Goal: Task Accomplishment & Management: Use online tool/utility

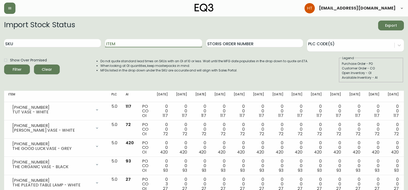
click at [120, 43] on input "Item" at bounding box center [153, 43] width 97 height 8
click at [4, 65] on button "Filter" at bounding box center [17, 70] width 26 height 10
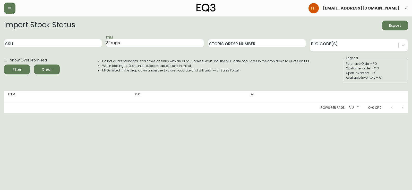
type input "8' rugs"
click at [4, 65] on button "Filter" at bounding box center [17, 70] width 26 height 10
